Goal: Task Accomplishment & Management: Manage account settings

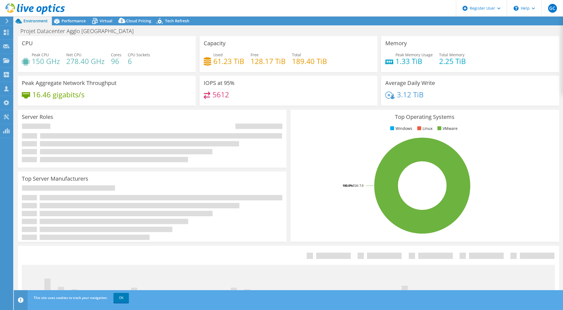
select select "USD"
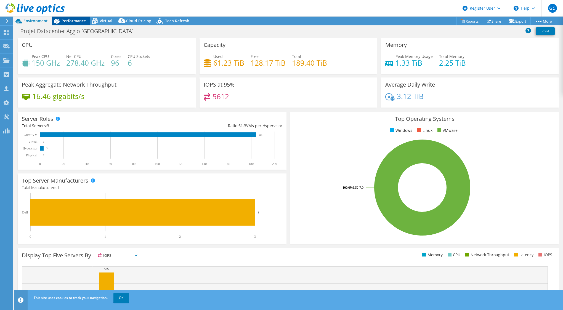
click at [77, 23] on span "Performance" at bounding box center [74, 20] width 24 height 5
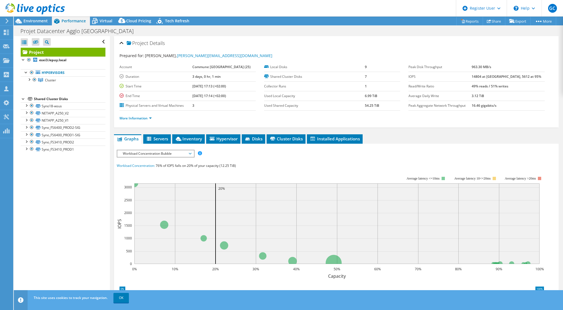
click at [150, 153] on span "Workload Concentration Bubble" at bounding box center [155, 153] width 71 height 7
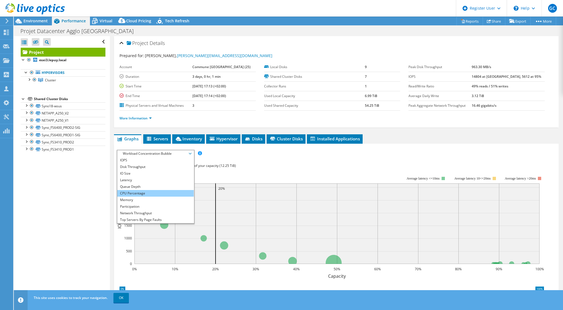
click at [139, 194] on li "CPU Percentage" at bounding box center [155, 193] width 76 height 7
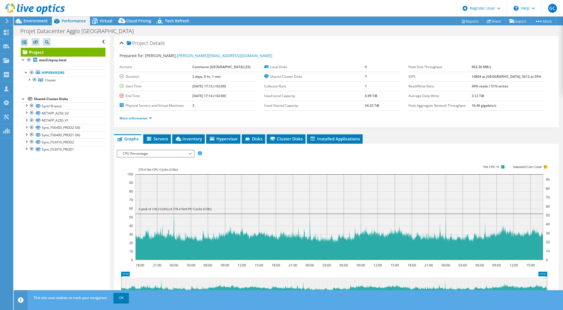
click at [159, 152] on span "CPU Percentage" at bounding box center [155, 153] width 71 height 7
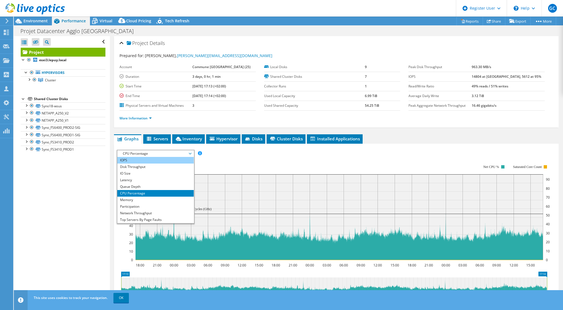
click at [132, 161] on li "IOPS" at bounding box center [155, 160] width 76 height 7
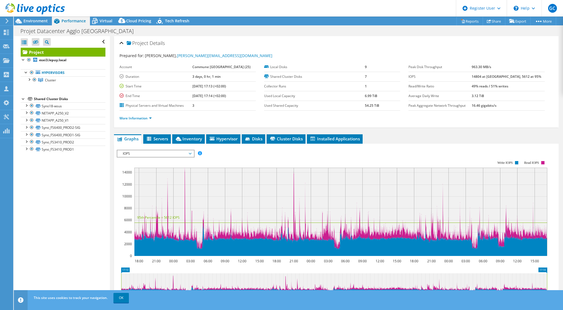
click at [149, 152] on span "IOPS" at bounding box center [155, 153] width 71 height 7
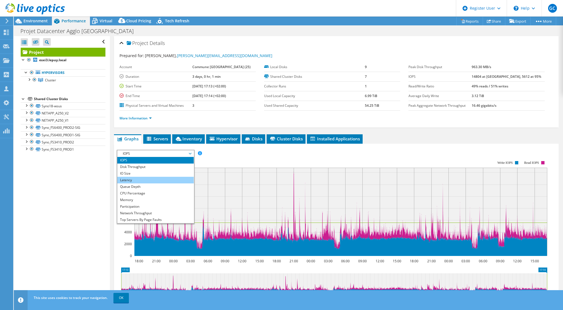
click at [129, 179] on li "Latency" at bounding box center [155, 180] width 76 height 7
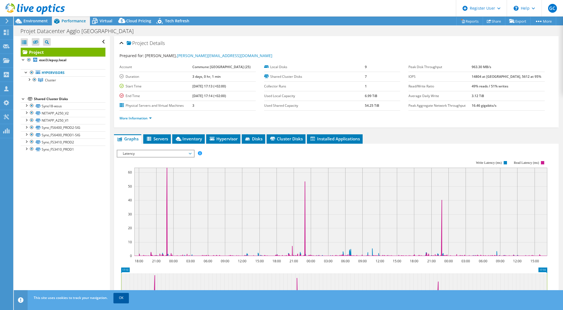
click at [122, 299] on link "OK" at bounding box center [120, 298] width 15 height 10
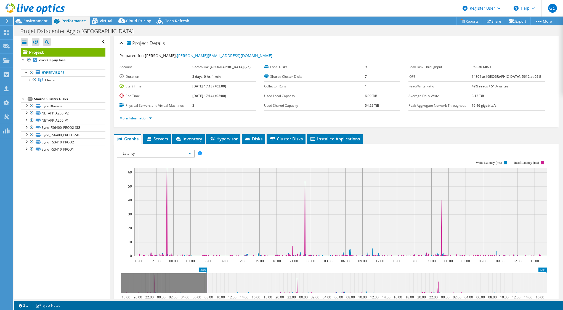
drag, startPoint x: 121, startPoint y: 282, endPoint x: 206, endPoint y: 280, distance: 85.8
click at [206, 280] on rect at bounding box center [207, 283] width 2 height 20
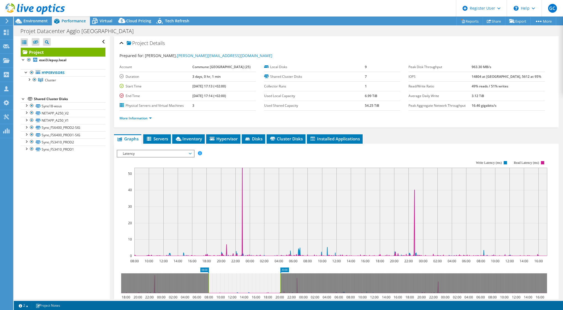
drag, startPoint x: 547, startPoint y: 281, endPoint x: 281, endPoint y: 278, distance: 266.5
click at [281, 278] on rect at bounding box center [280, 283] width 2 height 20
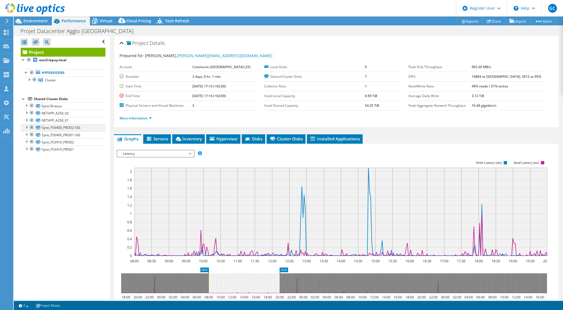
click at [26, 126] on div at bounding box center [26, 127] width 6 height 6
click at [31, 127] on div at bounding box center [32, 127] width 6 height 7
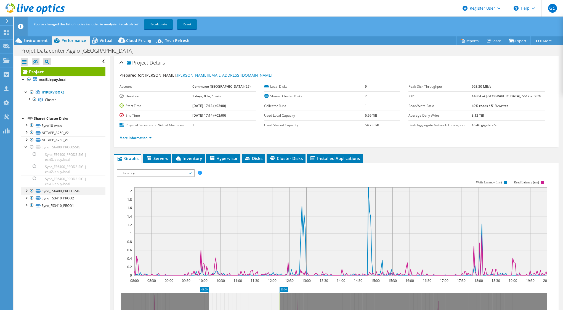
click at [31, 190] on div at bounding box center [32, 191] width 6 height 7
click at [31, 198] on div at bounding box center [32, 198] width 6 height 7
click at [30, 204] on div at bounding box center [32, 205] width 6 height 7
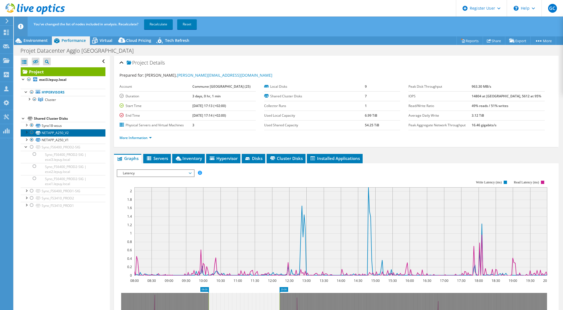
click at [61, 132] on link "NETAPP_A250_V2" at bounding box center [63, 132] width 85 height 7
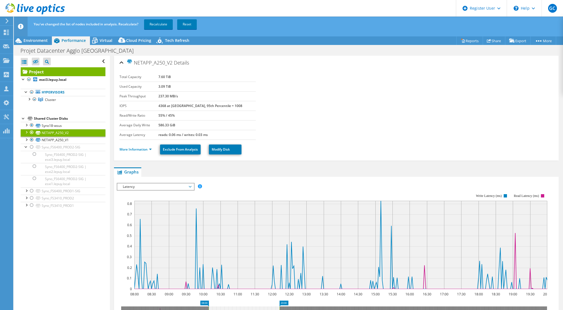
click at [157, 188] on span "Latency" at bounding box center [155, 186] width 71 height 7
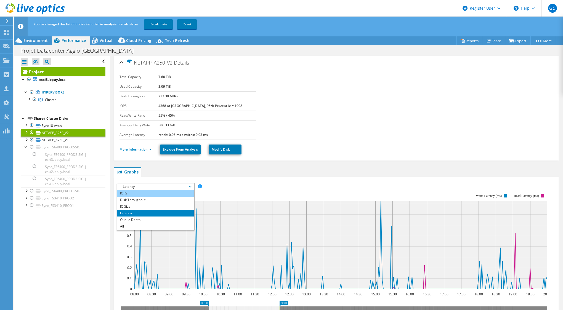
click at [129, 194] on li "IOPS" at bounding box center [155, 193] width 76 height 7
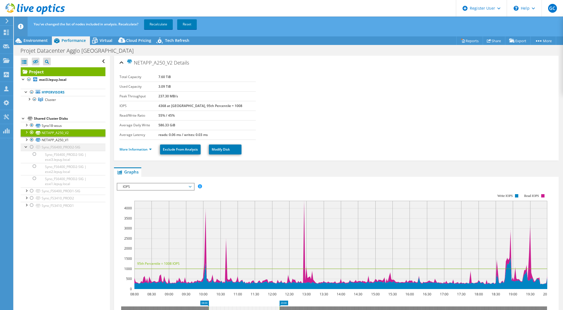
click at [24, 147] on div at bounding box center [26, 147] width 6 height 6
click at [46, 140] on link "NETAPP_A250_V1" at bounding box center [63, 140] width 85 height 7
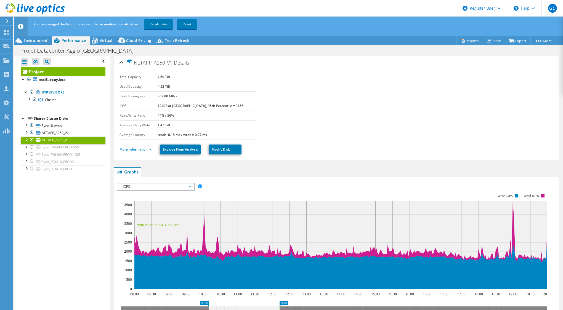
click at [26, 138] on div at bounding box center [26, 140] width 6 height 6
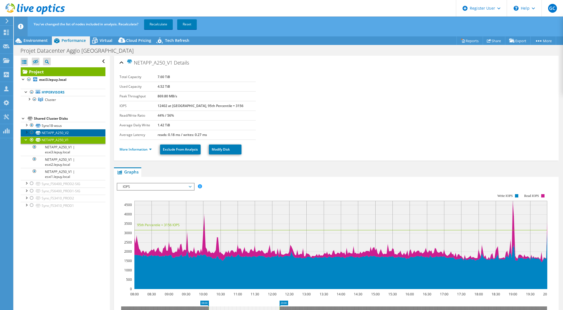
click at [62, 132] on link "NETAPP_A250_V2" at bounding box center [63, 132] width 85 height 7
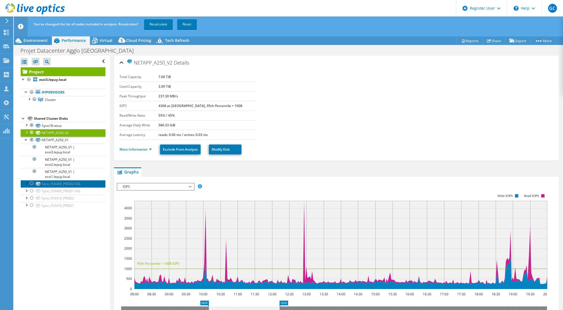
click at [70, 182] on link "Syno_FS6400_PROD2-SIG" at bounding box center [63, 183] width 85 height 7
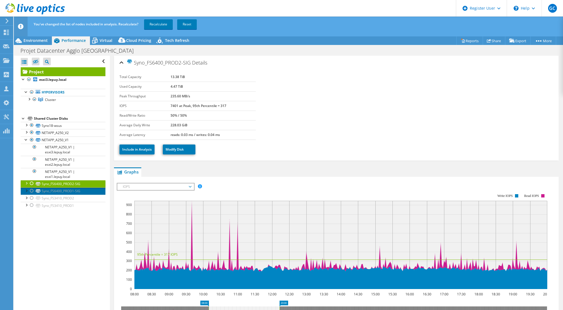
click at [78, 192] on link "Syno_FS6400_PROD1-SIG" at bounding box center [63, 191] width 85 height 7
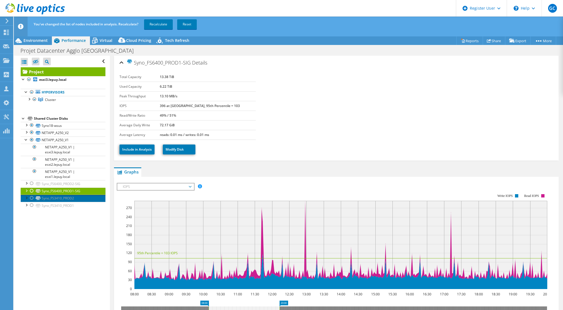
click at [73, 200] on link "Syno_FS3410_PROD2" at bounding box center [63, 198] width 85 height 7
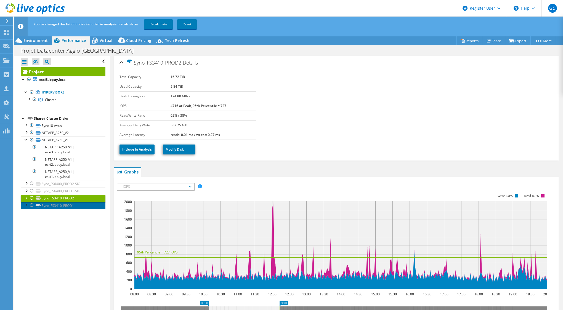
click at [71, 205] on link "Syno_FS3410_PROD1" at bounding box center [63, 205] width 85 height 7
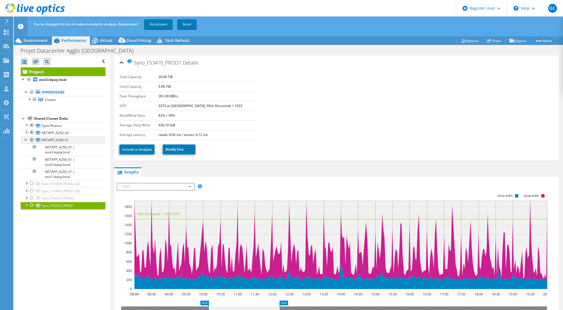
click at [26, 139] on div at bounding box center [26, 140] width 6 height 6
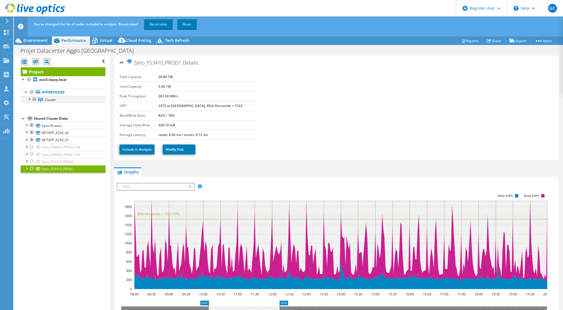
click at [30, 101] on div at bounding box center [29, 99] width 6 height 6
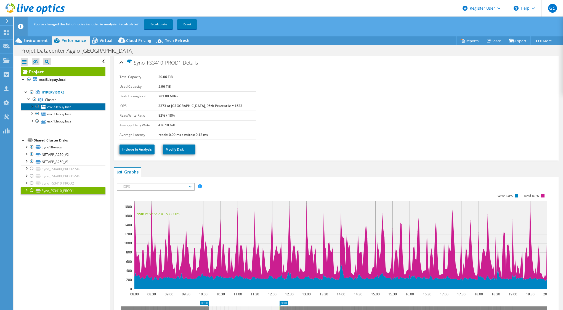
click at [61, 107] on link "esxi3.lepuy.local" at bounding box center [63, 106] width 85 height 7
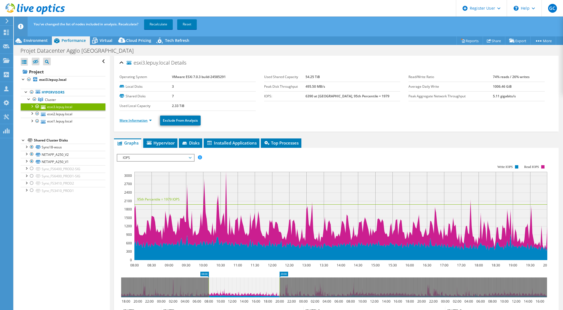
click at [138, 118] on link "More Information" at bounding box center [135, 120] width 32 height 5
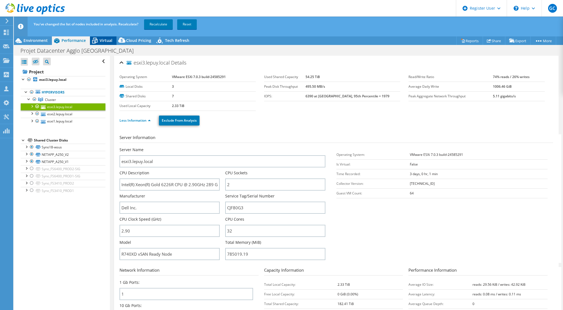
click at [108, 42] on span "Virtual" at bounding box center [106, 40] width 13 height 5
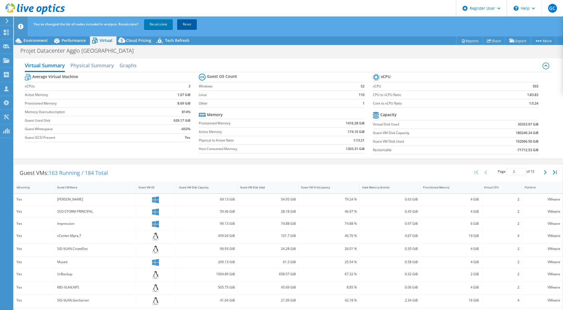
click at [190, 26] on link "Reset" at bounding box center [187, 24] width 20 height 10
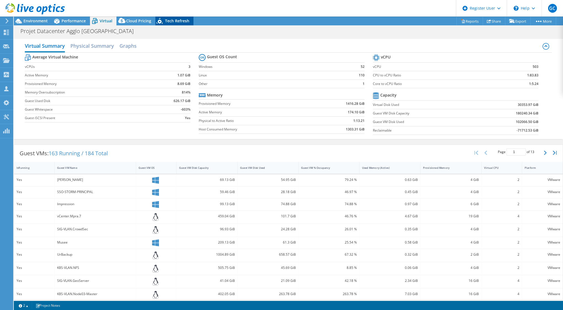
click at [169, 21] on span "Tech Refresh" at bounding box center [177, 20] width 24 height 5
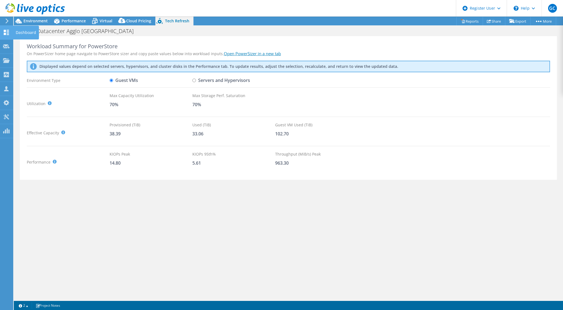
click at [6, 34] on use at bounding box center [6, 32] width 5 height 5
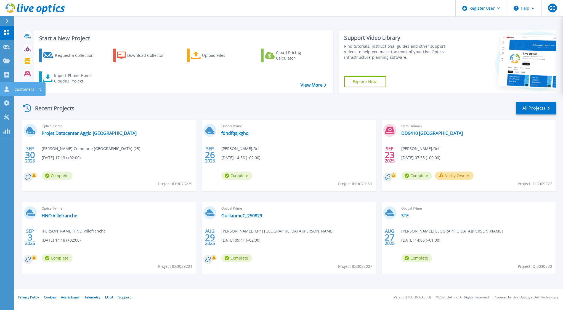
click at [10, 85] on link "Customers Customers" at bounding box center [7, 89] width 14 height 14
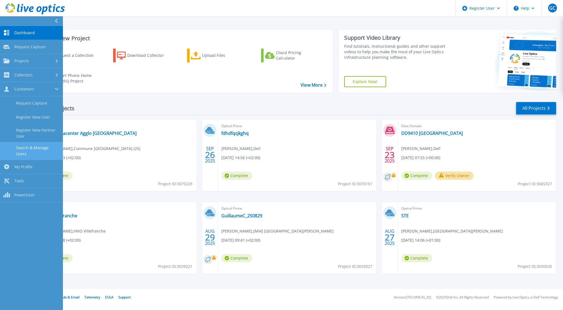
click at [41, 148] on link "Search & Manage Users" at bounding box center [31, 151] width 63 height 18
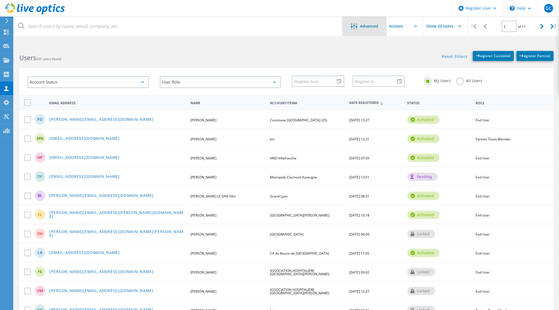
click at [362, 26] on span "Advanced" at bounding box center [369, 26] width 18 height 4
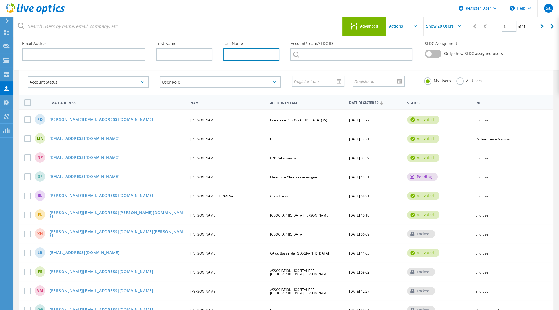
click at [246, 55] on input "text" at bounding box center [251, 54] width 56 height 12
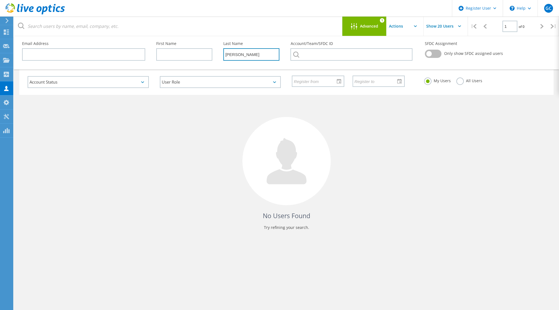
type input "arnaud"
click at [463, 81] on label "All Users" at bounding box center [469, 80] width 26 height 5
click at [0, 0] on input "All Users" at bounding box center [0, 0] width 0 height 0
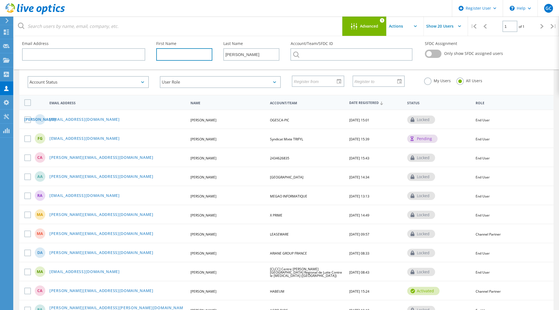
click at [179, 55] on input "text" at bounding box center [184, 54] width 56 height 12
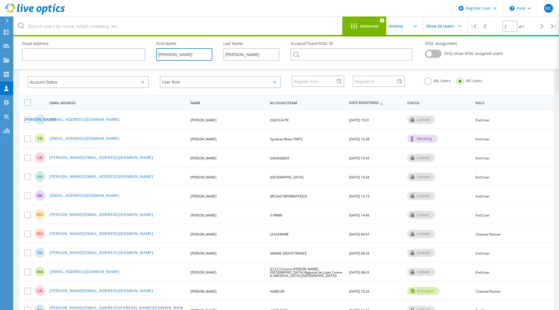
type input "julien"
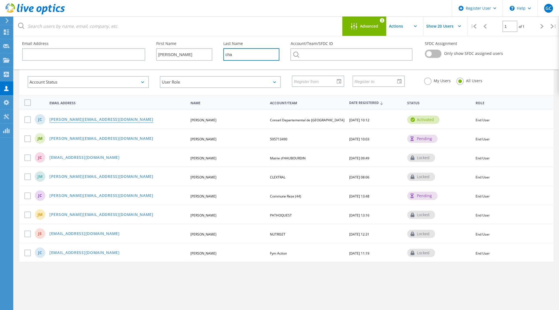
type input "cha"
click at [78, 118] on link "julien.charbonnel@hauteloire.fr" at bounding box center [101, 120] width 104 height 5
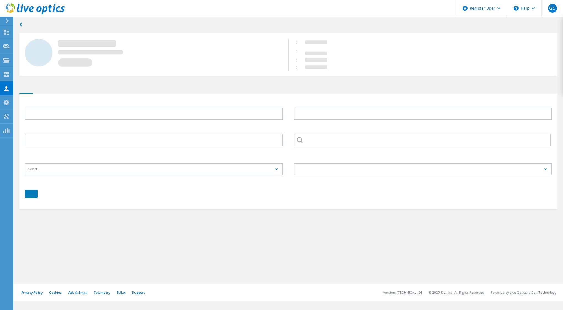
type input "julien"
type input "charbonnel"
type input "Conseil Departemental de Haute Loire"
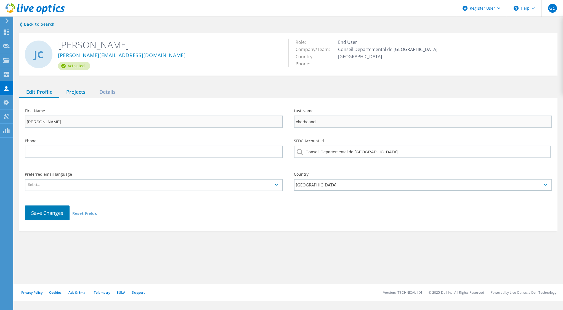
click at [82, 93] on div "Projects" at bounding box center [75, 92] width 33 height 11
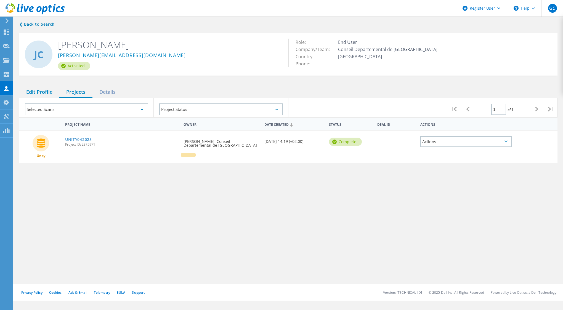
click at [45, 92] on div "Edit Profile" at bounding box center [39, 92] width 40 height 11
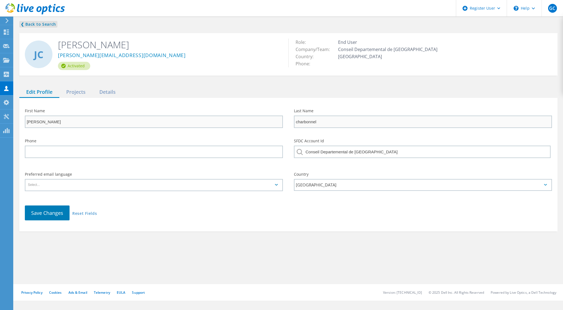
click at [42, 23] on link "❮ Back to Search" at bounding box center [38, 24] width 38 height 7
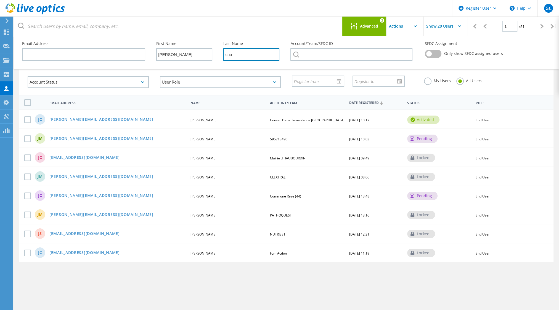
drag, startPoint x: 250, startPoint y: 55, endPoint x: 214, endPoint y: 57, distance: 36.2
click at [214, 36] on div "First Name julien Last Name cha" at bounding box center [218, 36] width 134 height 0
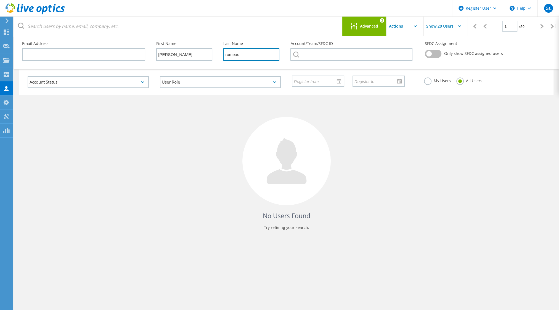
type input "romeas"
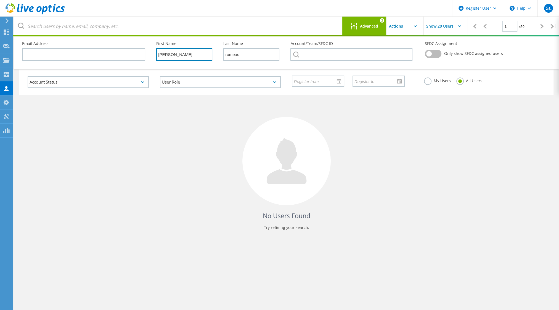
click at [189, 54] on input "julie" at bounding box center [184, 54] width 56 height 12
type input "j"
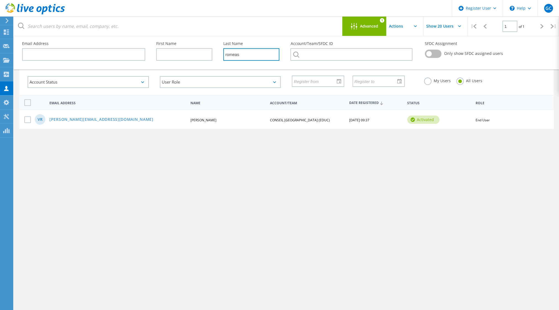
click at [250, 56] on input "romeas" at bounding box center [251, 54] width 56 height 12
click at [91, 119] on link "vincent.romeas@hauteloire.fr" at bounding box center [101, 120] width 104 height 5
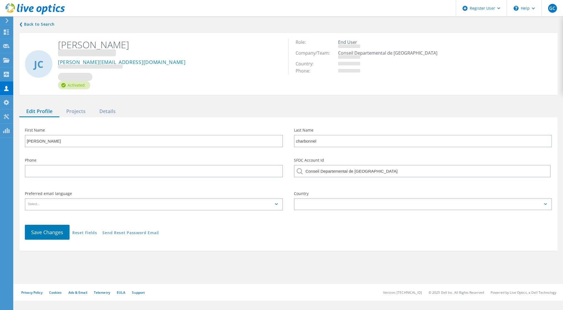
type input "Vincent"
type input "Romeas"
type input "CONSEIL DEPARTEMENTAL - HAUTE LOIRE (EDUC)"
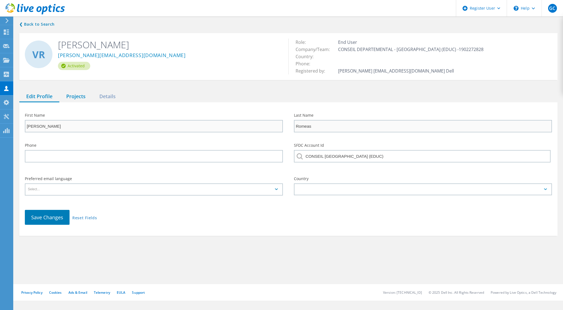
click at [79, 95] on div "Projects" at bounding box center [75, 96] width 33 height 11
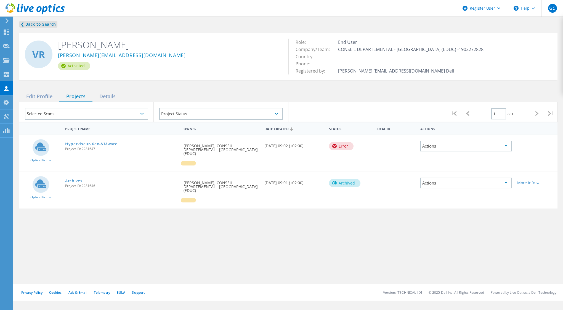
click at [27, 23] on link "❮ Back to Search" at bounding box center [38, 24] width 38 height 7
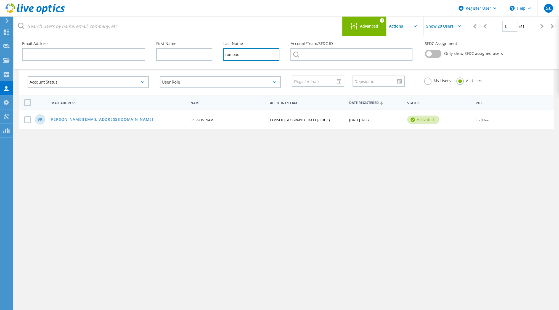
drag, startPoint x: 250, startPoint y: 54, endPoint x: 205, endPoint y: 51, distance: 45.4
click at [205, 36] on div "First Name Last Name romeas" at bounding box center [218, 36] width 134 height 0
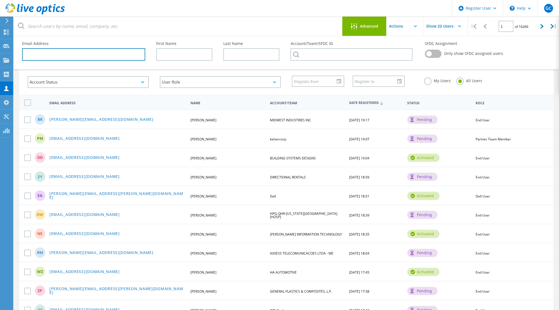
click at [109, 54] on input "text" at bounding box center [83, 54] width 123 height 12
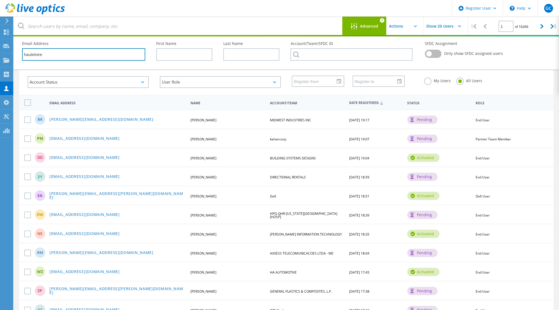
type input "hauteloire"
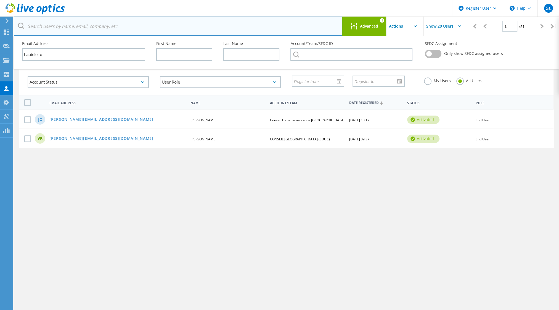
click at [64, 26] on input "text" at bounding box center [178, 26] width 329 height 19
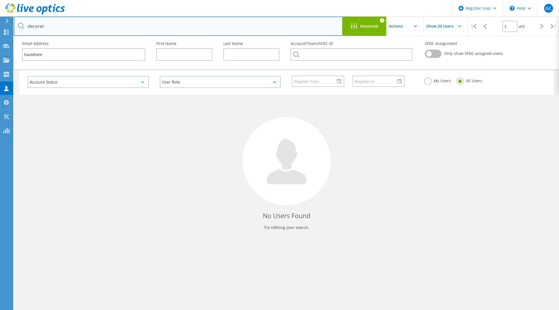
type input "decoret"
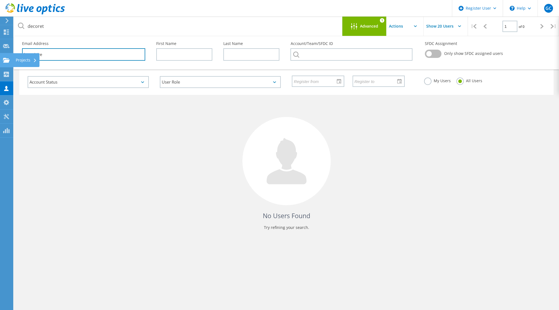
drag, startPoint x: 68, startPoint y: 58, endPoint x: 9, endPoint y: 59, distance: 58.5
click at [9, 59] on div "Register User \n Help Explore Helpful Articles Contact Support GC Dell User Ger…" at bounding box center [279, 188] width 559 height 285
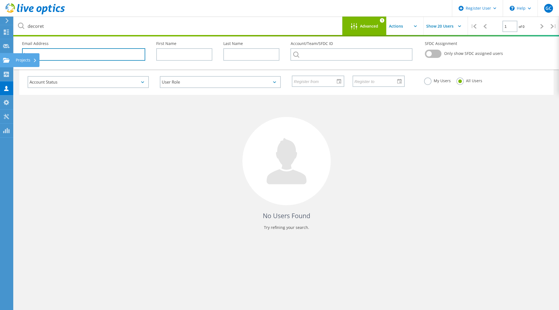
type input "h"
click at [96, 182] on div "No Users Found Try refining your search." at bounding box center [286, 167] width 534 height 145
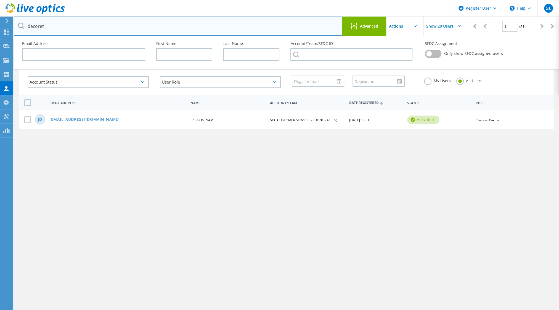
click at [72, 25] on input "decoret" at bounding box center [178, 26] width 329 height 19
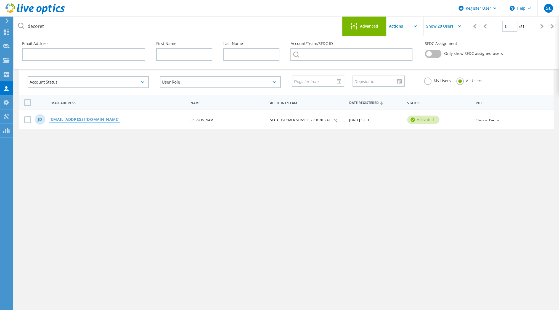
click at [87, 121] on link "jfdecoret@fr.scc.com" at bounding box center [84, 120] width 70 height 5
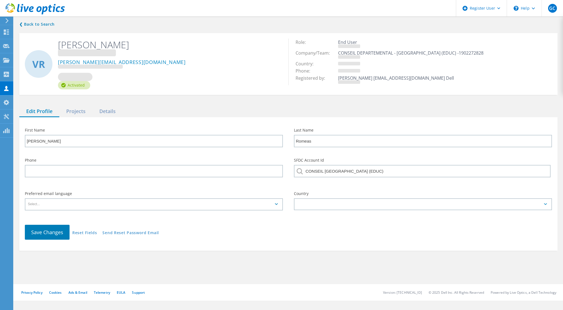
type input "Jean Francois"
type input "Decoret"
type input "SCC CUSTOMER SERVICES (RHONES ALPES)"
type input "English"
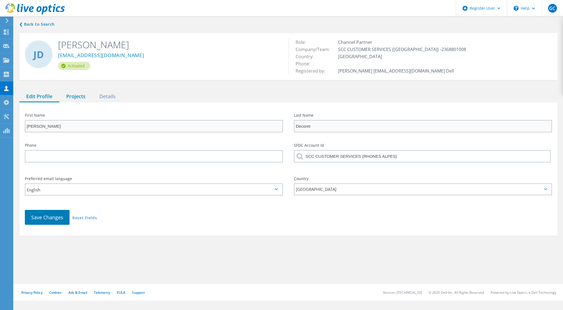
click at [77, 95] on div "Projects" at bounding box center [75, 96] width 33 height 11
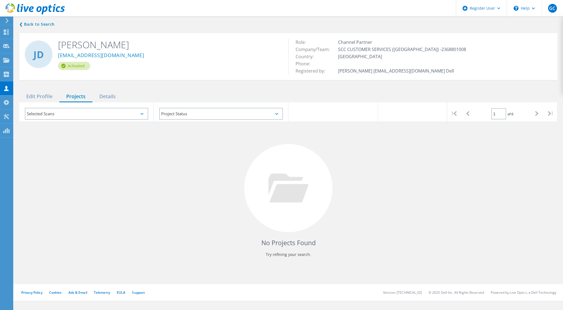
click at [73, 24] on div "❮ Back to Search JD Jean Francois Decoret jfdecoret@fr.scc.com Activated Role: …" at bounding box center [288, 142] width 549 height 255
click at [48, 25] on link "❮ Back to Search" at bounding box center [38, 24] width 38 height 7
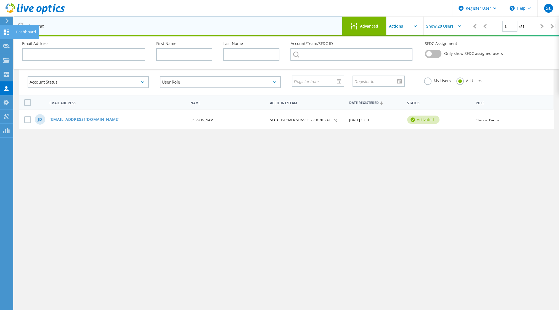
drag, startPoint x: 50, startPoint y: 26, endPoint x: 12, endPoint y: 26, distance: 38.3
click at [12, 46] on div "Register User \n Help Explore Helpful Articles Contact Support GC Dell User Ger…" at bounding box center [279, 188] width 559 height 285
type input "d"
drag, startPoint x: 57, startPoint y: 25, endPoint x: 11, endPoint y: 23, distance: 45.3
click at [11, 46] on div "Register User \n Help Explore Helpful Articles Contact Support GC Dell User Ger…" at bounding box center [279, 188] width 559 height 285
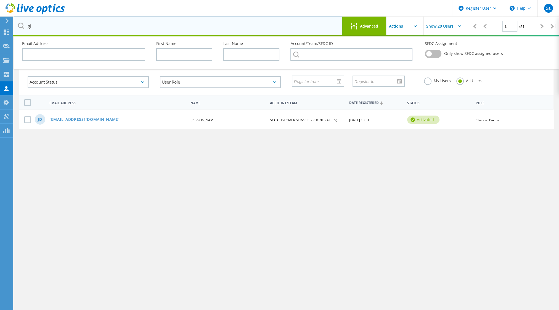
type input "g"
type input "a"
drag, startPoint x: 61, startPoint y: 25, endPoint x: -1, endPoint y: 14, distance: 63.4
click at [0, 14] on html "Register User \n Help Explore Helpful Articles Contact Support GC Dell User Ger…" at bounding box center [279, 165] width 559 height 331
drag, startPoint x: 37, startPoint y: 26, endPoint x: 0, endPoint y: 20, distance: 37.7
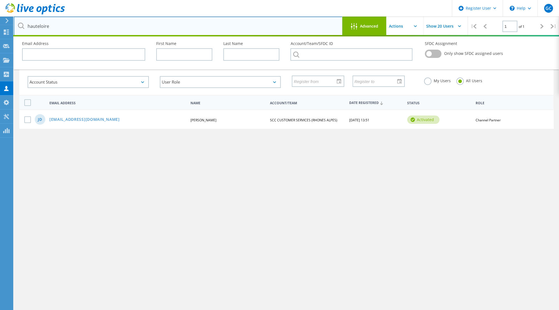
click at [0, 20] on html "Register User \n Help Explore Helpful Articles Contact Support GC Dell User Ger…" at bounding box center [279, 165] width 559 height 331
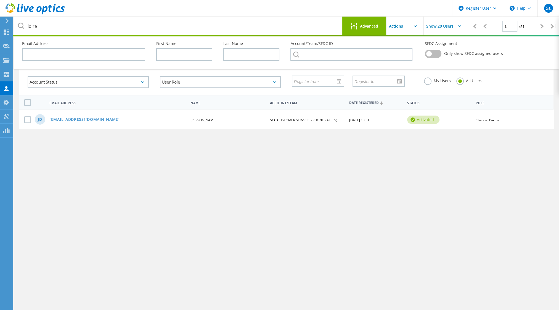
click at [364, 25] on span "Advanced" at bounding box center [369, 26] width 18 height 4
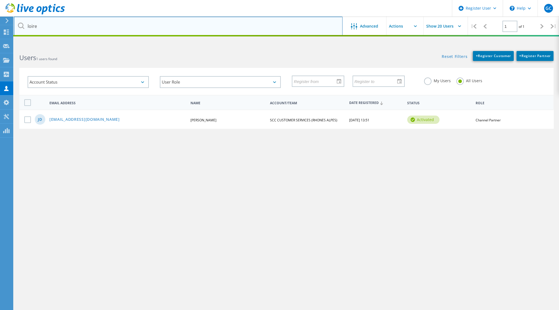
click at [52, 24] on input "loire" at bounding box center [178, 26] width 329 height 19
type input "l"
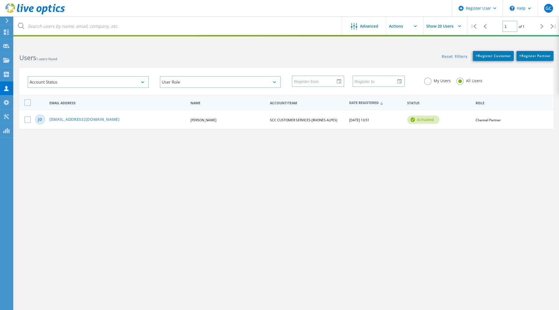
click at [105, 216] on div "Advanced Show 20 Users | 1 of 1 | Email Address First Name Last Name Account/Te…" at bounding box center [286, 180] width 545 height 269
click at [373, 24] on span "Advanced" at bounding box center [369, 26] width 18 height 4
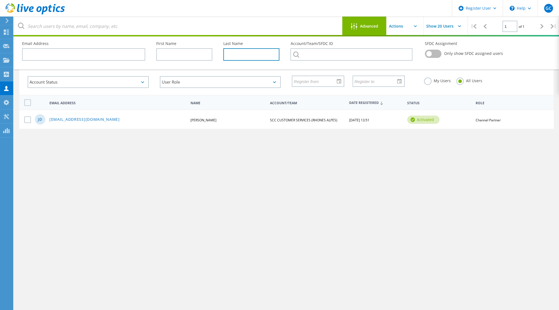
click at [248, 53] on input "text" at bounding box center [251, 54] width 56 height 12
click at [191, 56] on input "text" at bounding box center [184, 54] width 56 height 12
type input "damien"
click at [222, 51] on div "Last Name" at bounding box center [251, 51] width 67 height 30
click at [244, 55] on input "text" at bounding box center [251, 54] width 56 height 12
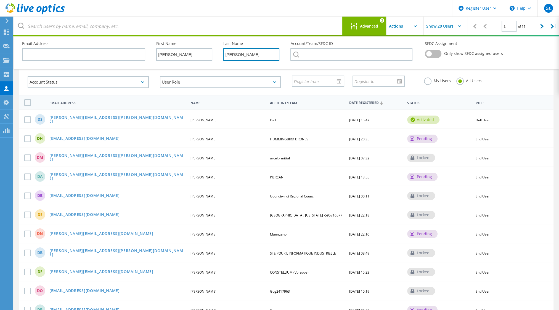
type input "arnaud"
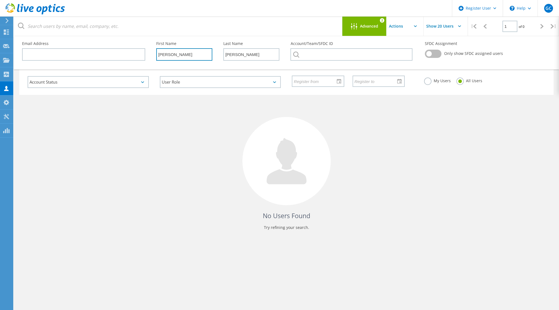
drag, startPoint x: 181, startPoint y: 55, endPoint x: 135, endPoint y: 53, distance: 45.6
click at [135, 53] on div "Email Address First Name damien Last Name arnaud Account/Team/SFDC ID SFDC Assi…" at bounding box center [285, 52] width 537 height 33
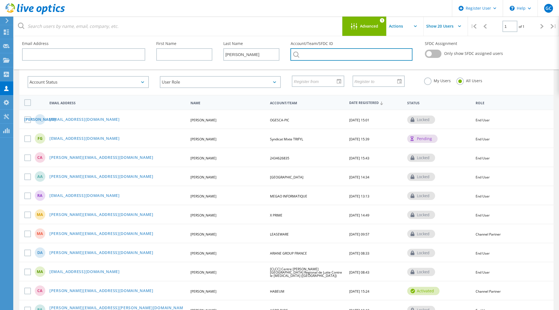
click at [333, 58] on input "text" at bounding box center [351, 54] width 122 height 12
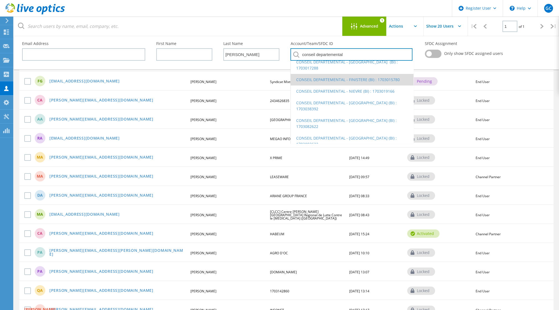
scroll to position [85, 0]
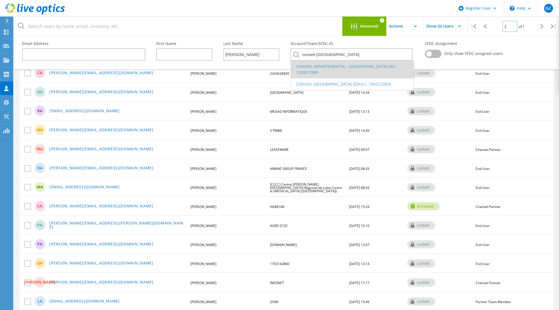
click at [344, 65] on li "CONSEIL DEPARTEMENTAL - HAUTE LOIRE (BI) : 1703017889" at bounding box center [351, 70] width 122 height 18
type input "CONSEIL DEPARTEMENTAL - HAUTE LOIRE (BI) : 1703017889"
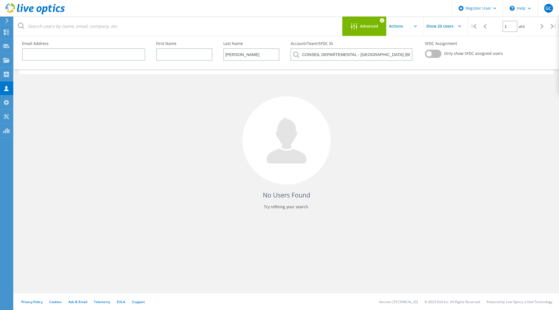
scroll to position [21, 0]
click at [246, 54] on input "arnaud" at bounding box center [251, 54] width 56 height 12
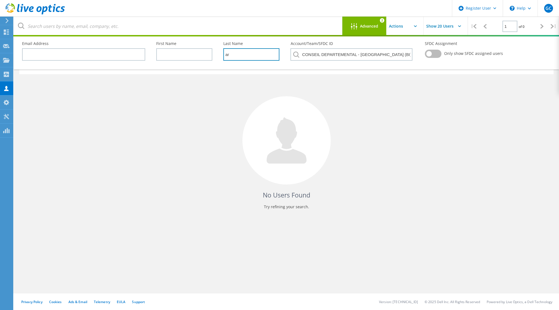
type input "a"
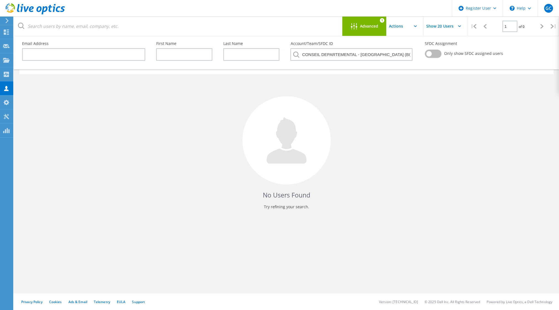
click at [439, 52] on label at bounding box center [433, 54] width 17 height 8
click at [0, 0] on input "checkbox" at bounding box center [0, 0] width 0 height 0
click at [429, 52] on label at bounding box center [433, 54] width 17 height 8
click at [0, 0] on input "checkbox" at bounding box center [0, 0] width 0 height 0
click at [373, 28] on span "Advanced" at bounding box center [369, 26] width 18 height 4
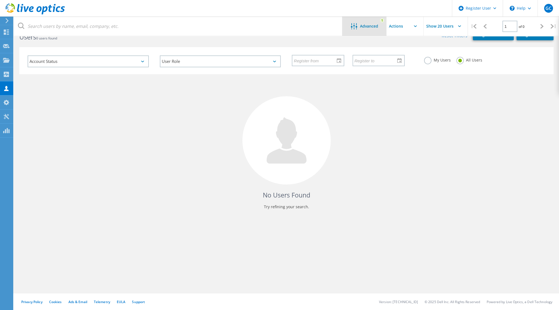
click at [370, 25] on span "Advanced" at bounding box center [369, 26] width 18 height 4
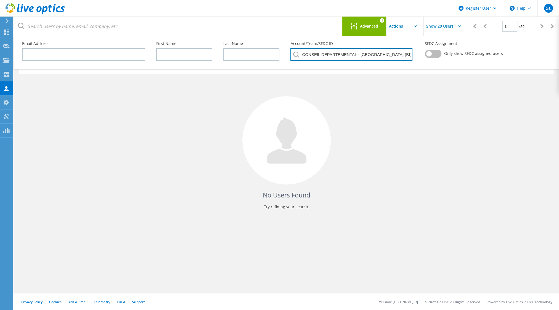
click at [350, 53] on input "CONSEIL DEPARTEMENTAL - HAUTE LOIRE (BI) : 1703017889" at bounding box center [351, 54] width 122 height 12
drag, startPoint x: 398, startPoint y: 54, endPoint x: 440, endPoint y: 62, distance: 43.0
click at [440, 62] on div "Email Address First Name Last Name Account/Team/SFDC ID CONSEIL DEPARTEMENTAL -…" at bounding box center [285, 52] width 537 height 33
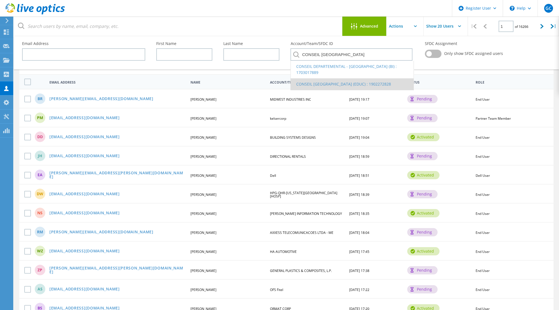
click at [379, 79] on li "CONSEIL DEPARTEMENTAL - HAUTE LOIRE (EDUC) : 1902272828" at bounding box center [351, 84] width 122 height 12
type input "CONSEIL DEPARTEMENTAL - HAUTE LOIRE (EDUC) : 1902272828"
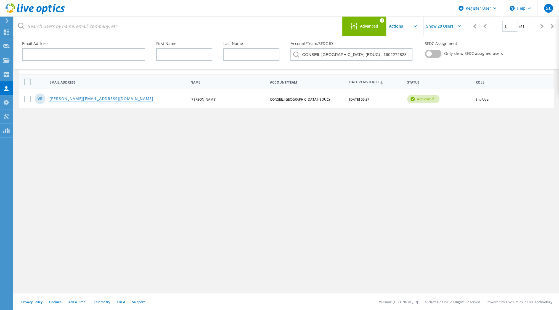
click at [83, 99] on link "vincent.romeas@hauteloire.fr" at bounding box center [101, 99] width 104 height 5
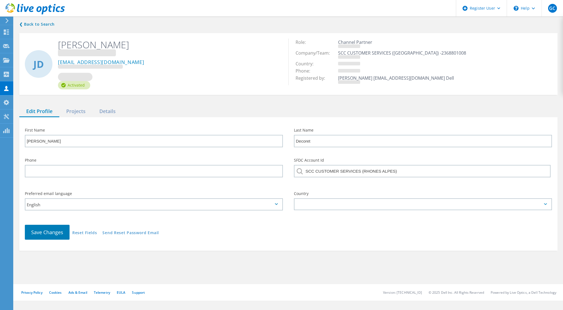
type input "Vincent"
type input "Romeas"
type input "CONSEIL DEPARTEMENTAL - HAUTE LOIRE (EDUC)"
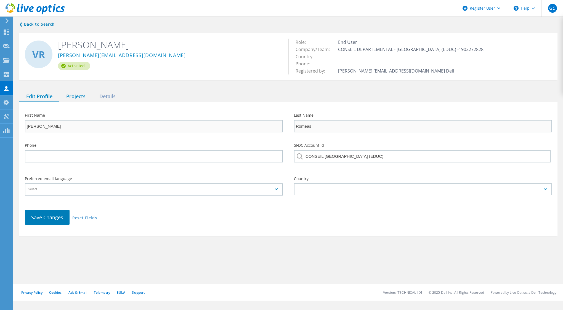
click at [79, 96] on div "Projects" at bounding box center [75, 96] width 33 height 11
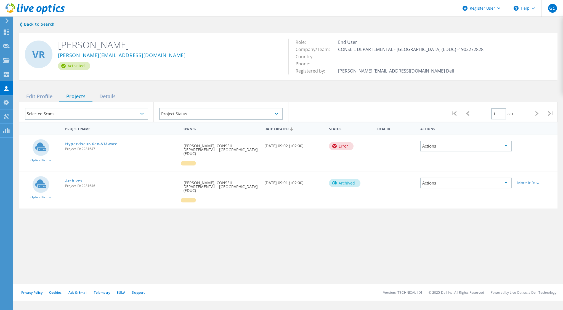
click at [51, 233] on div "Project Name Owner Date Created Status Deal Id Actions Optical Prime Hyperviseu…" at bounding box center [288, 193] width 538 height 143
click at [30, 26] on link "❮ Back to Search" at bounding box center [38, 24] width 38 height 7
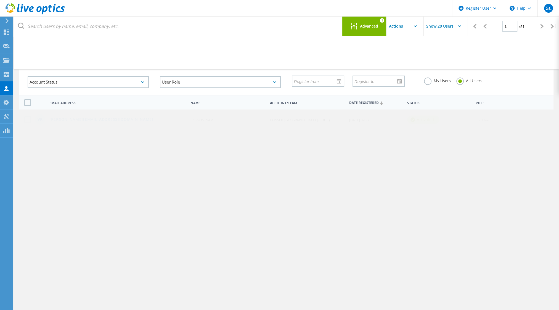
click at [319, 54] on input "CONSEIL DEPARTEMENTAL - HAUTE LOIRE (EDUC) : 1902272828" at bounding box center [351, 54] width 122 height 12
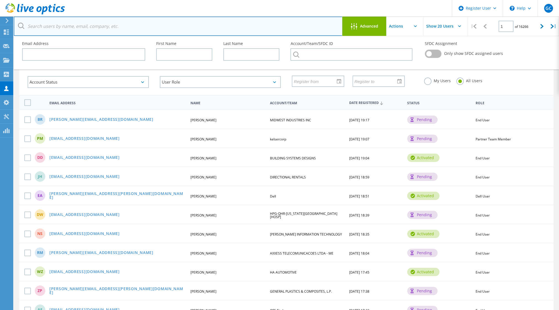
click at [65, 24] on input "text" at bounding box center [178, 26] width 329 height 19
paste input "2273638"
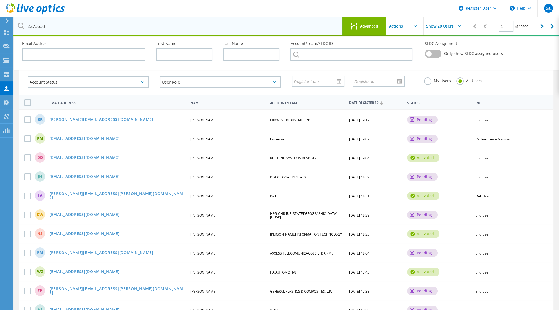
type input "2273638"
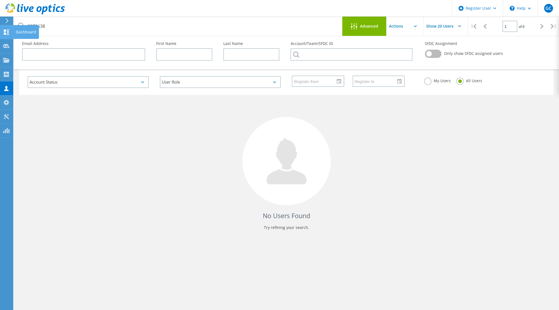
click at [3, 32] on icon at bounding box center [6, 32] width 7 height 5
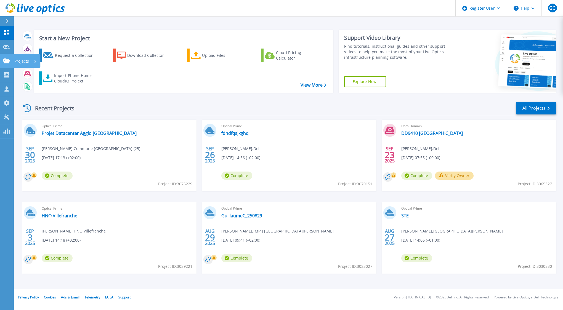
click at [7, 65] on link "Projects Projects" at bounding box center [7, 61] width 14 height 14
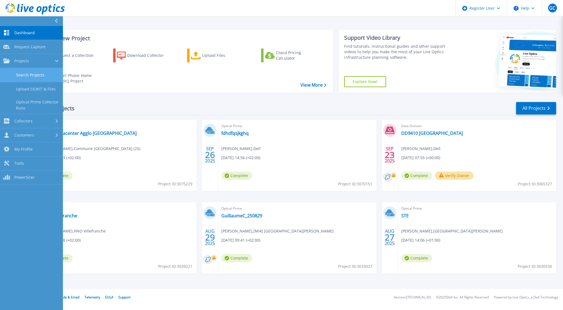
click at [39, 72] on link "Search Projects" at bounding box center [31, 75] width 63 height 14
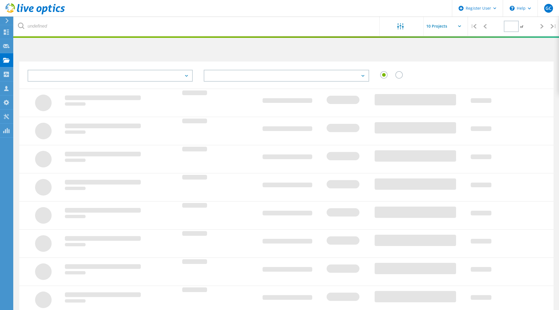
type input "1"
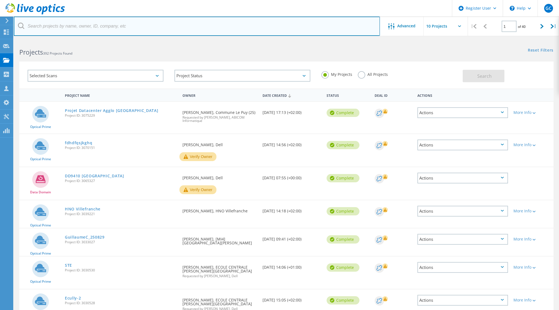
click at [72, 31] on input "text" at bounding box center [197, 26] width 366 height 19
paste input "2273638"
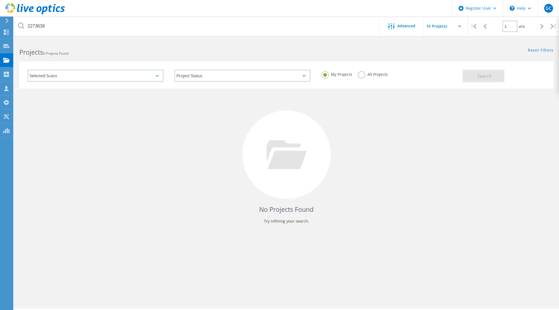
click at [357, 74] on label "All Projects" at bounding box center [372, 73] width 30 height 5
click at [0, 0] on input "All Projects" at bounding box center [0, 0] width 0 height 0
click at [480, 72] on button "Search" at bounding box center [483, 76] width 42 height 12
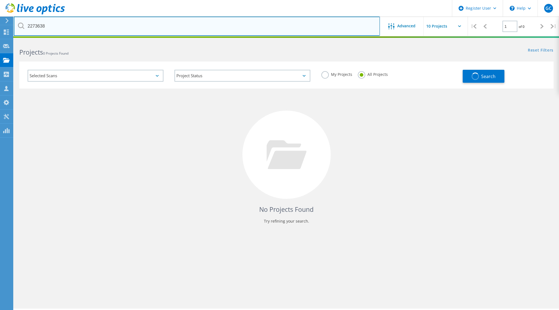
click at [55, 28] on input "2273638" at bounding box center [197, 26] width 366 height 19
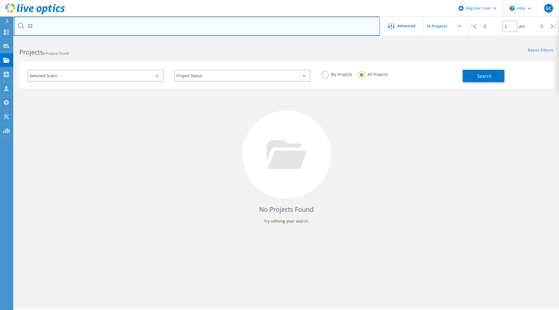
type input "2"
type input "charbonnel"
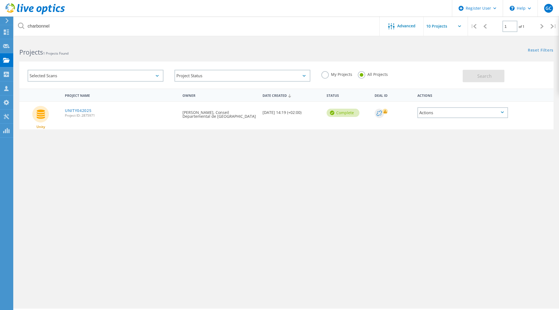
click at [148, 77] on div "Selected Scans" at bounding box center [96, 76] width 136 height 12
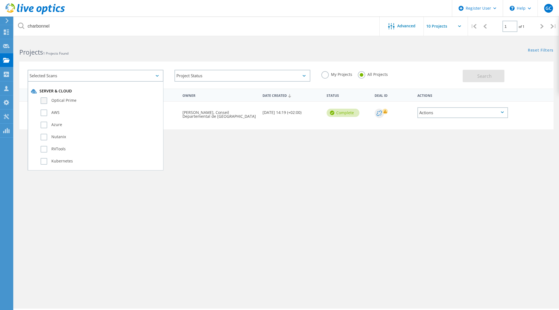
click at [53, 102] on label "Optical Prime" at bounding box center [100, 100] width 119 height 7
click at [0, 0] on input "Optical Prime" at bounding box center [0, 0] width 0 height 0
click at [477, 83] on div "Selected Scans 1 Server & Cloud Optical Prime AWS Azure Nutanix RVTools Kuberne…" at bounding box center [286, 75] width 534 height 27
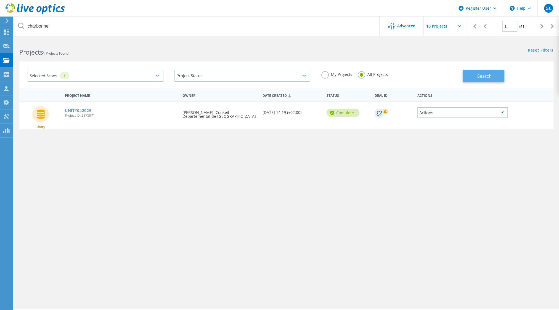
click at [479, 78] on span "Search" at bounding box center [484, 76] width 14 height 6
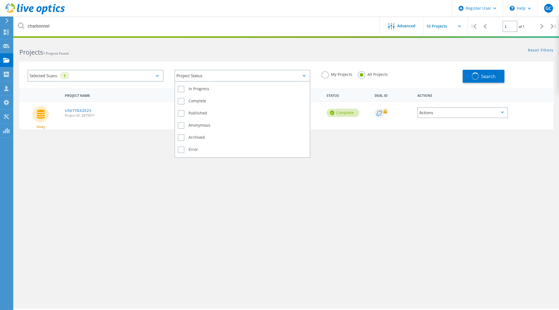
click at [304, 77] on div "Project Status" at bounding box center [242, 76] width 136 height 12
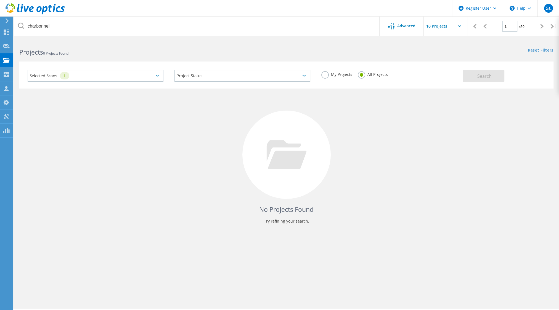
click at [364, 166] on div "No Projects Found Try refining your search." at bounding box center [286, 160] width 534 height 143
click at [166, 108] on div "No Projects Found Try refining your search." at bounding box center [286, 160] width 534 height 143
click at [158, 73] on div "Selected Scans 1" at bounding box center [96, 76] width 136 height 12
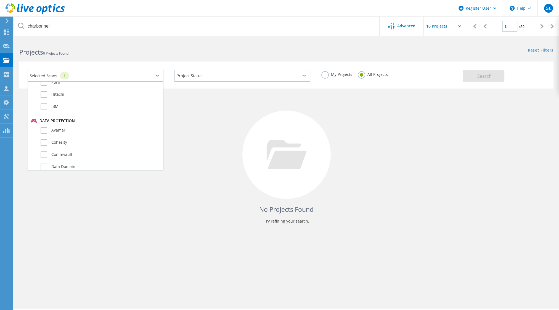
scroll to position [380, 0]
click at [127, 211] on h4 "No Projects Found" at bounding box center [286, 209] width 523 height 9
